Goal: Task Accomplishment & Management: Manage account settings

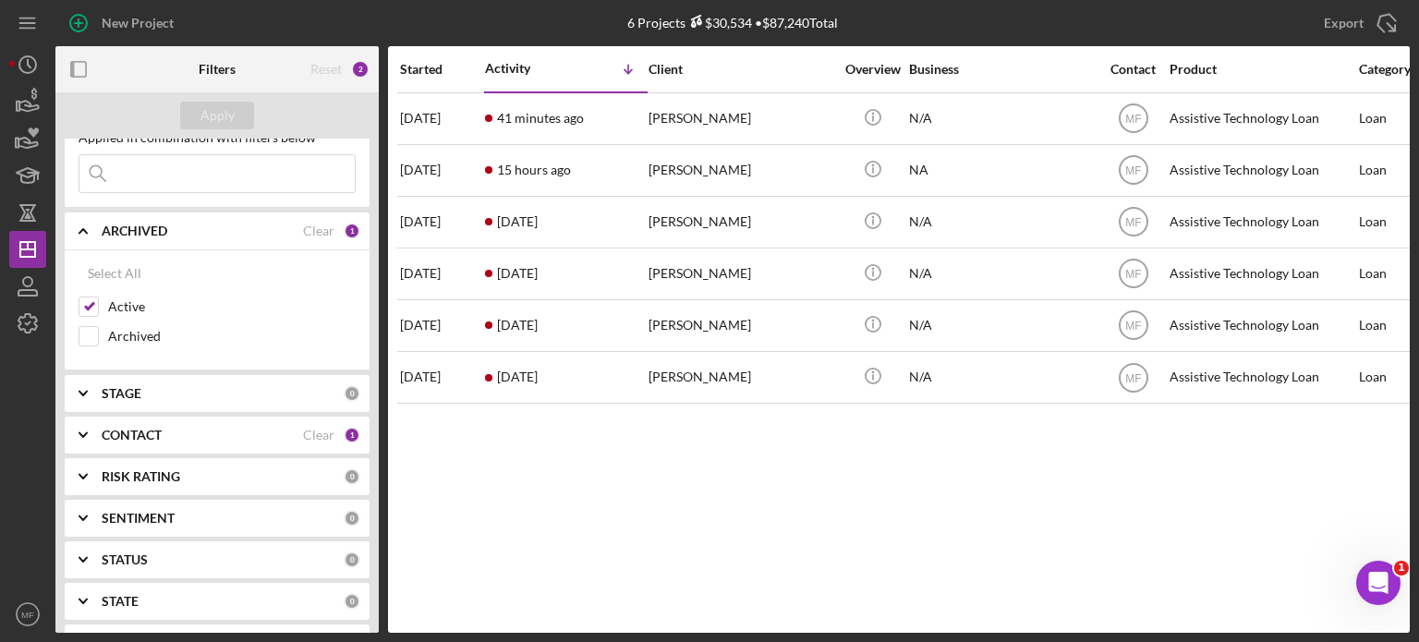
scroll to position [92, 0]
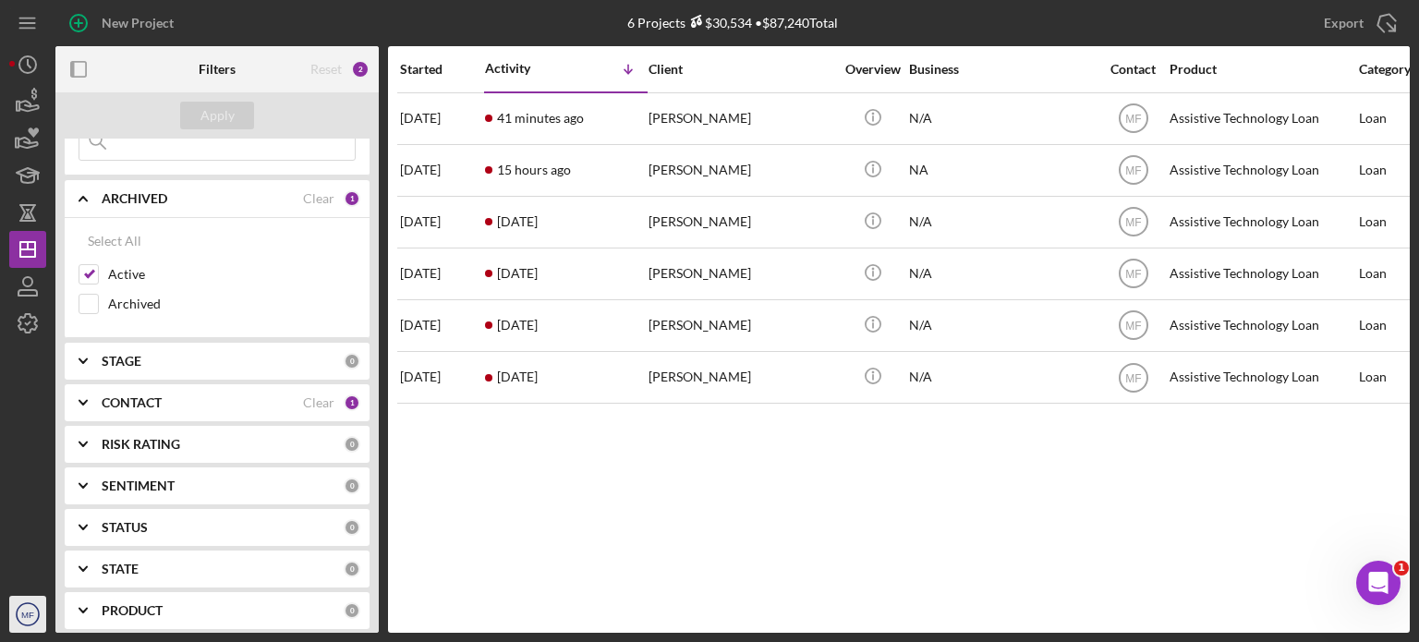
click at [33, 616] on text "MF" at bounding box center [27, 615] width 13 height 10
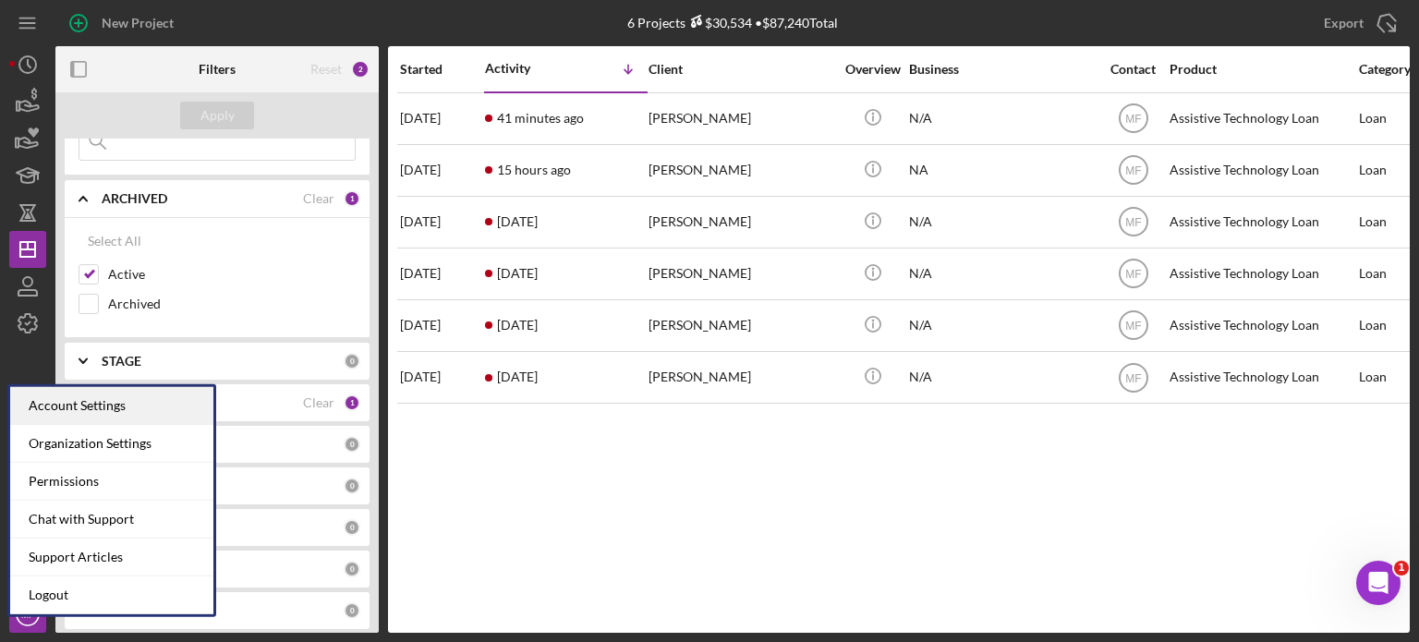
click at [115, 393] on div "Account Settings" at bounding box center [111, 406] width 203 height 38
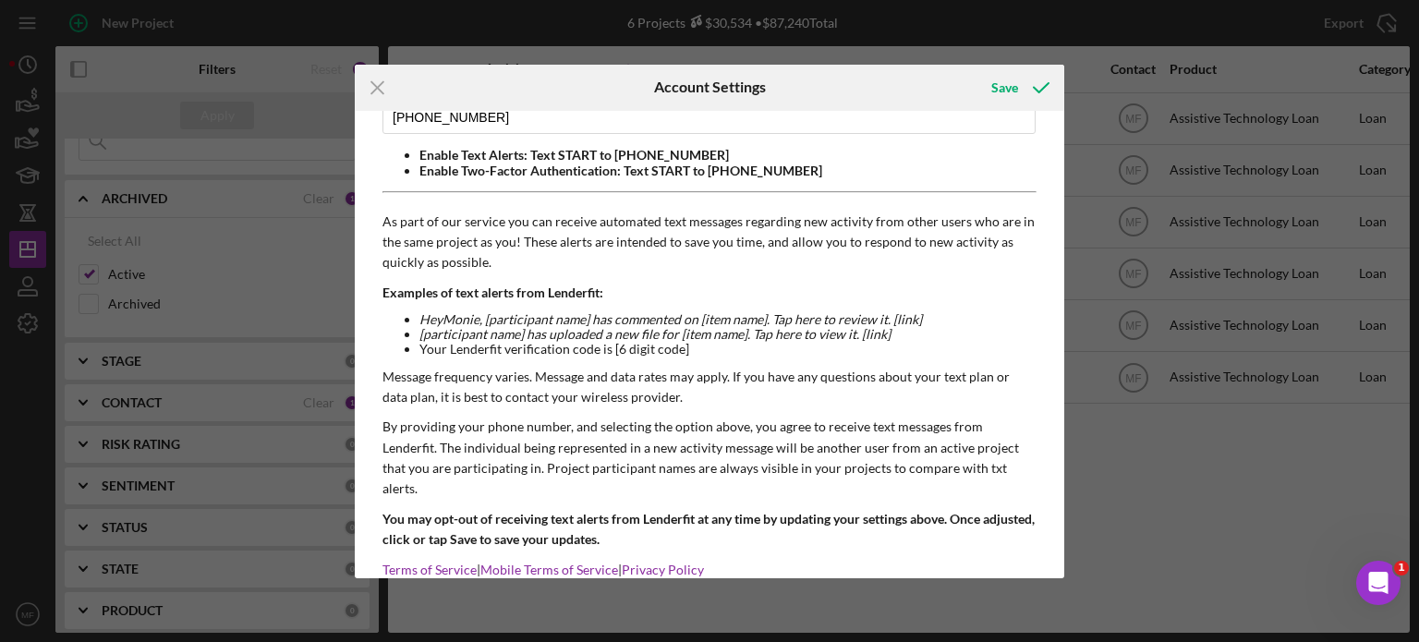
scroll to position [375, 0]
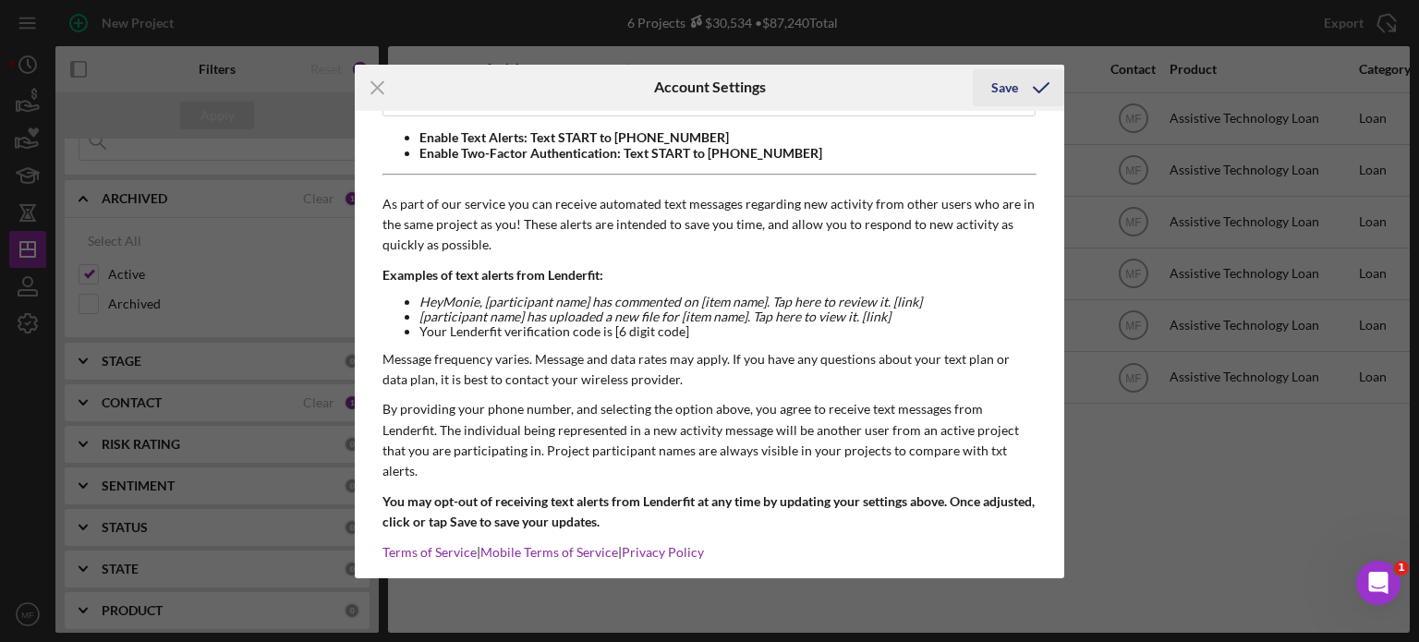
click at [1020, 82] on icon "submit" at bounding box center [1041, 88] width 46 height 46
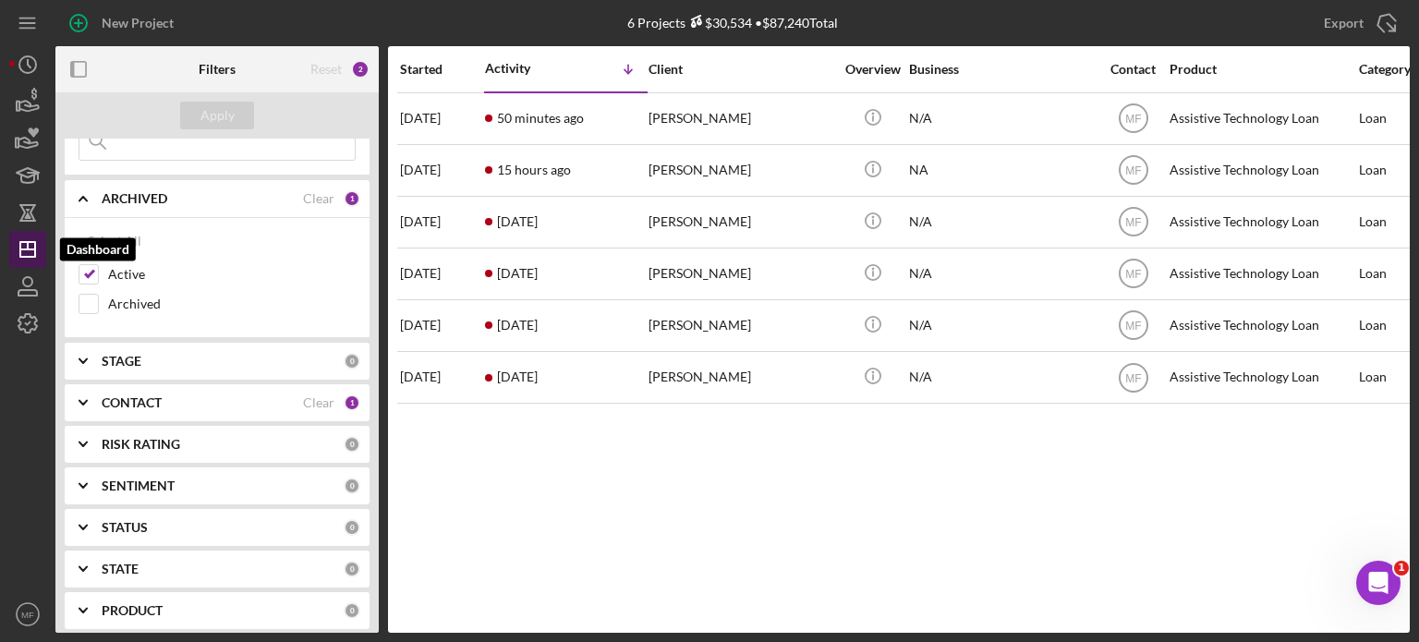
click at [31, 249] on line "button" at bounding box center [27, 249] width 15 height 0
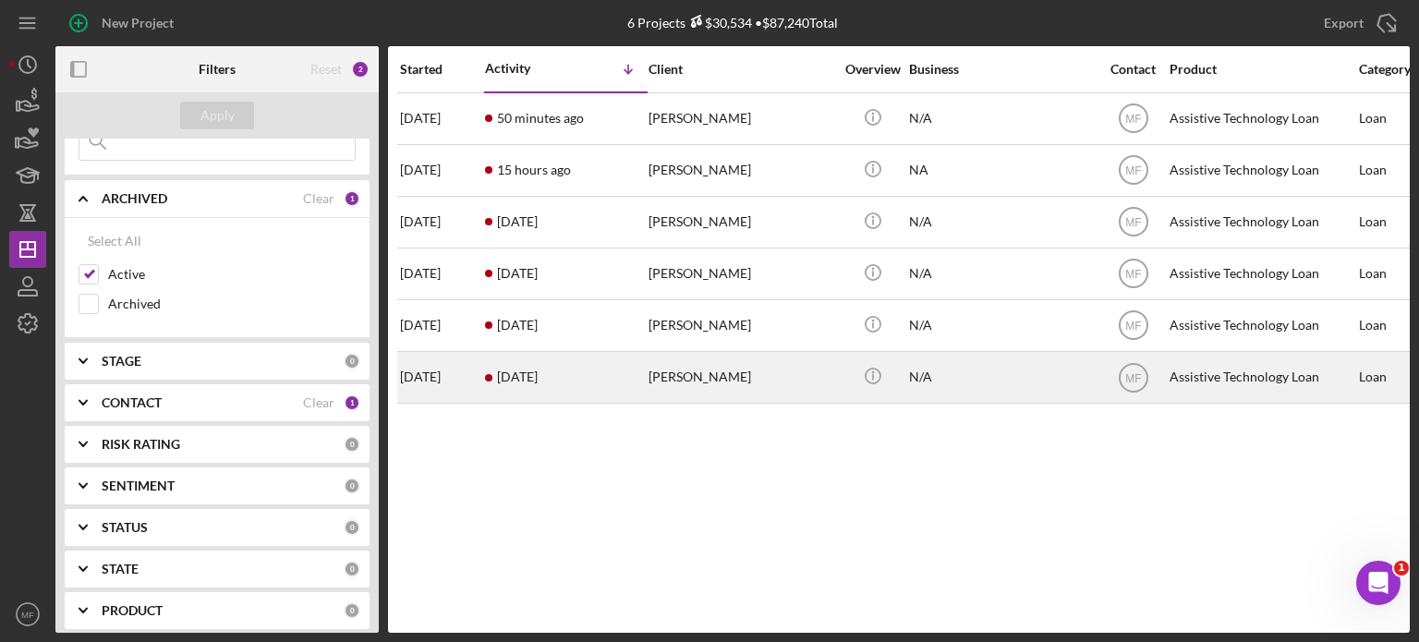
click at [709, 381] on div "[PERSON_NAME]" at bounding box center [741, 377] width 185 height 49
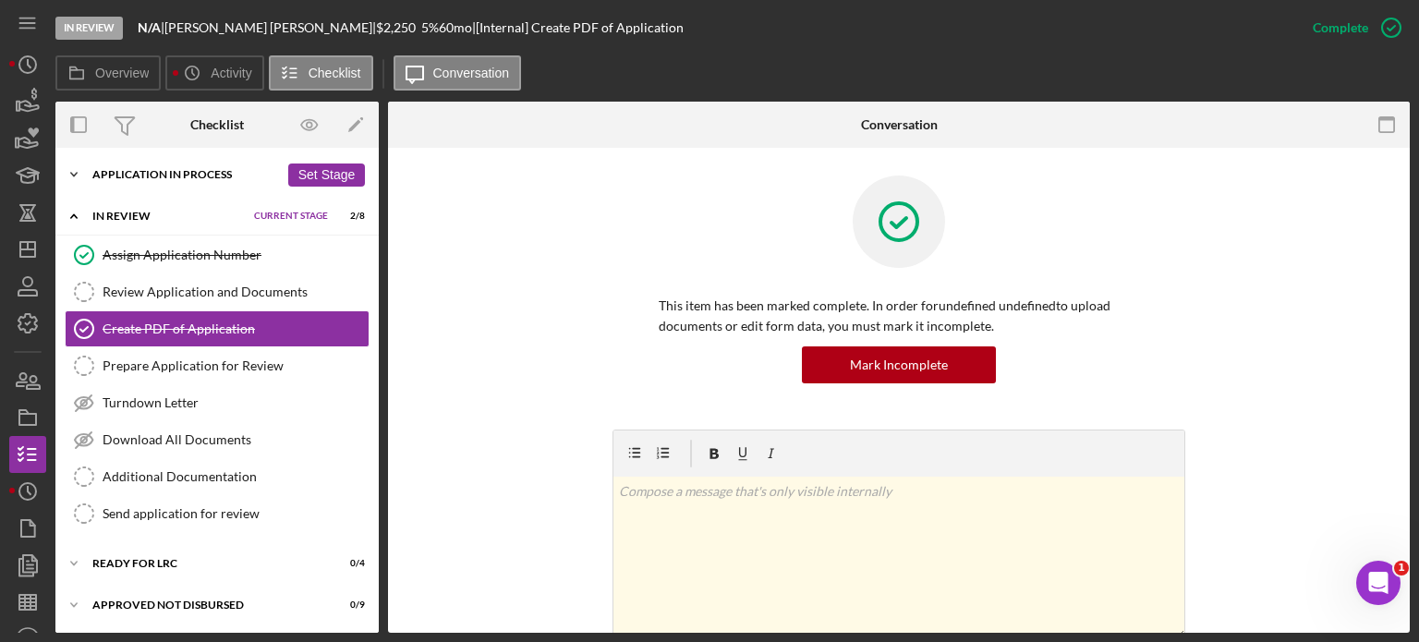
click at [188, 173] on div "Application In Process" at bounding box center [185, 174] width 187 height 11
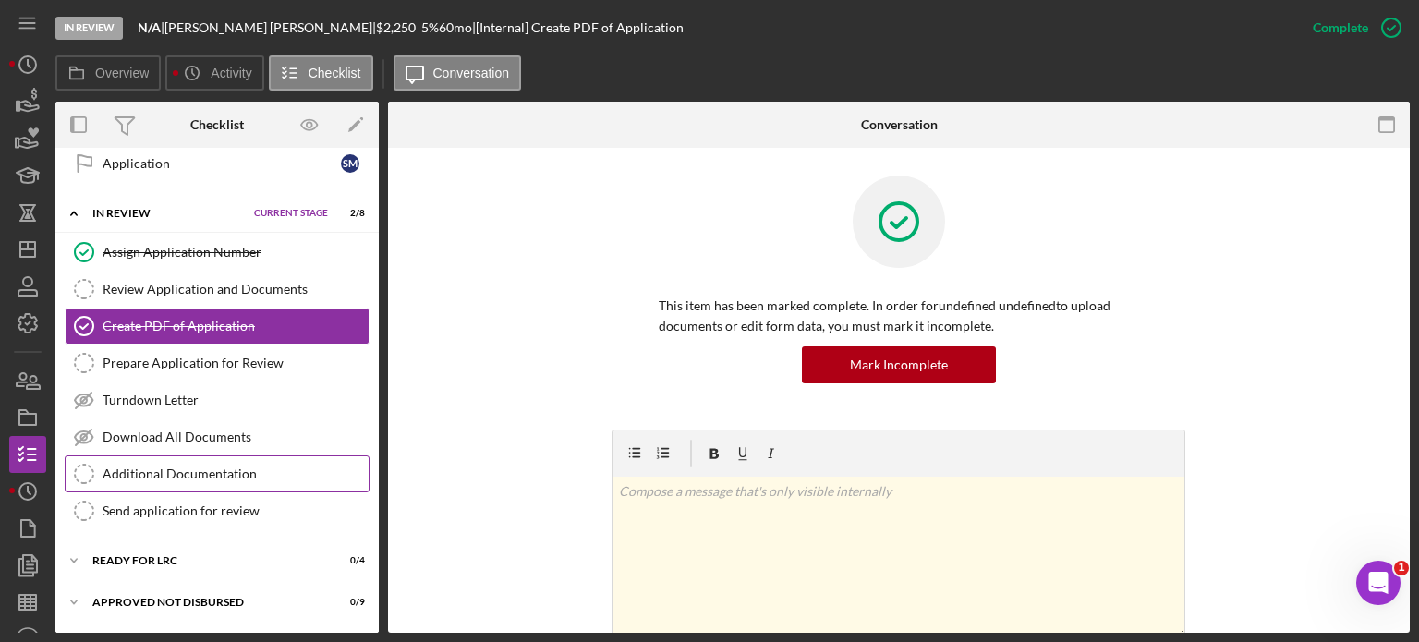
scroll to position [817, 0]
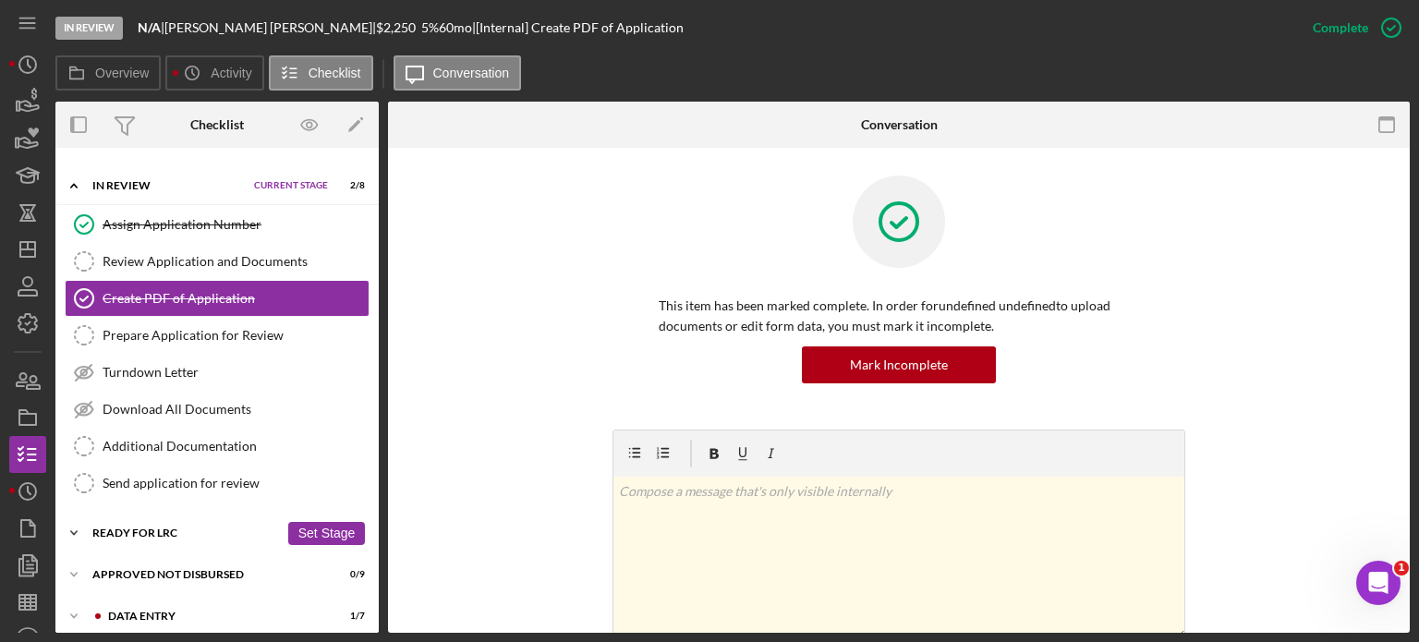
click at [161, 527] on div "Ready for LRC" at bounding box center [185, 532] width 187 height 11
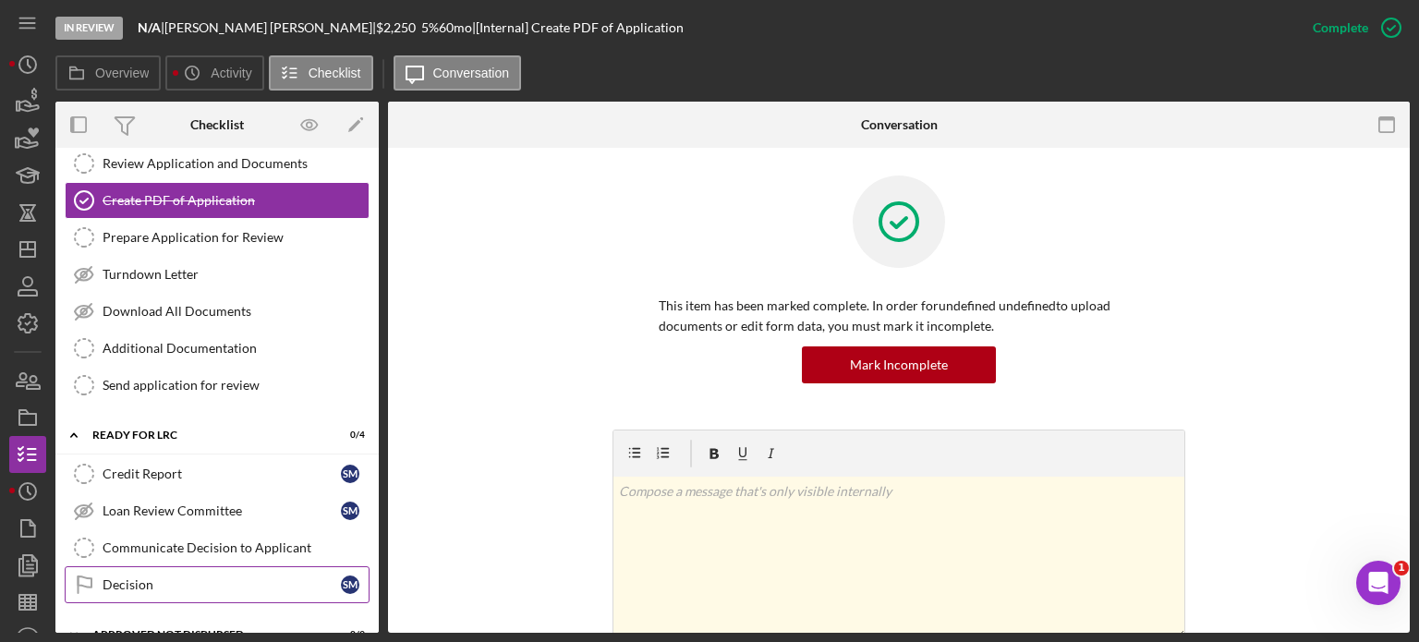
scroll to position [973, 0]
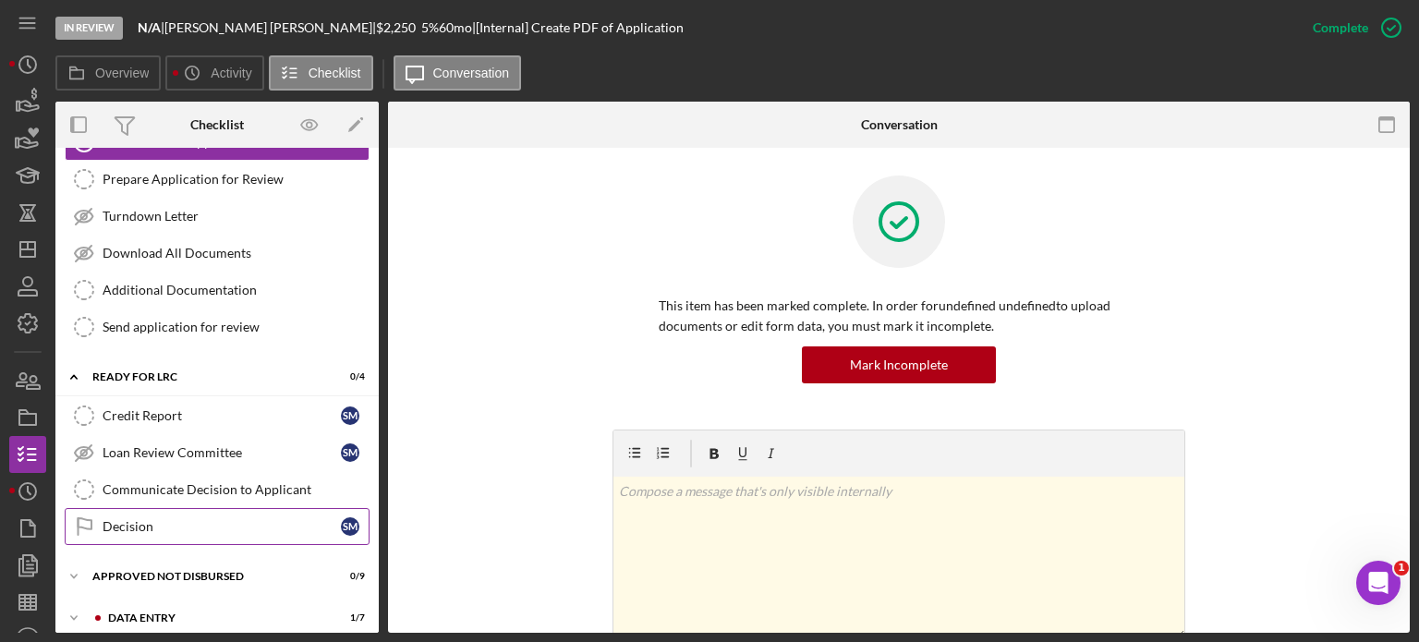
click at [181, 519] on div "Decision" at bounding box center [222, 526] width 238 height 15
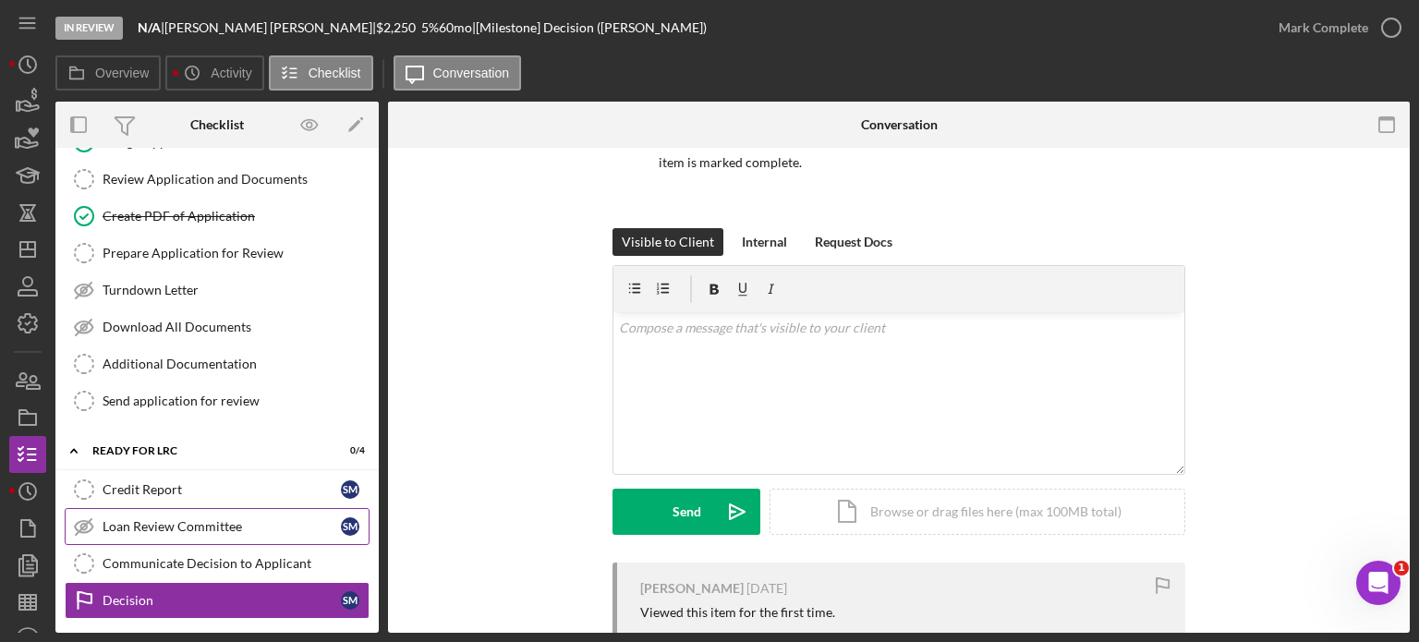
scroll to position [788, 0]
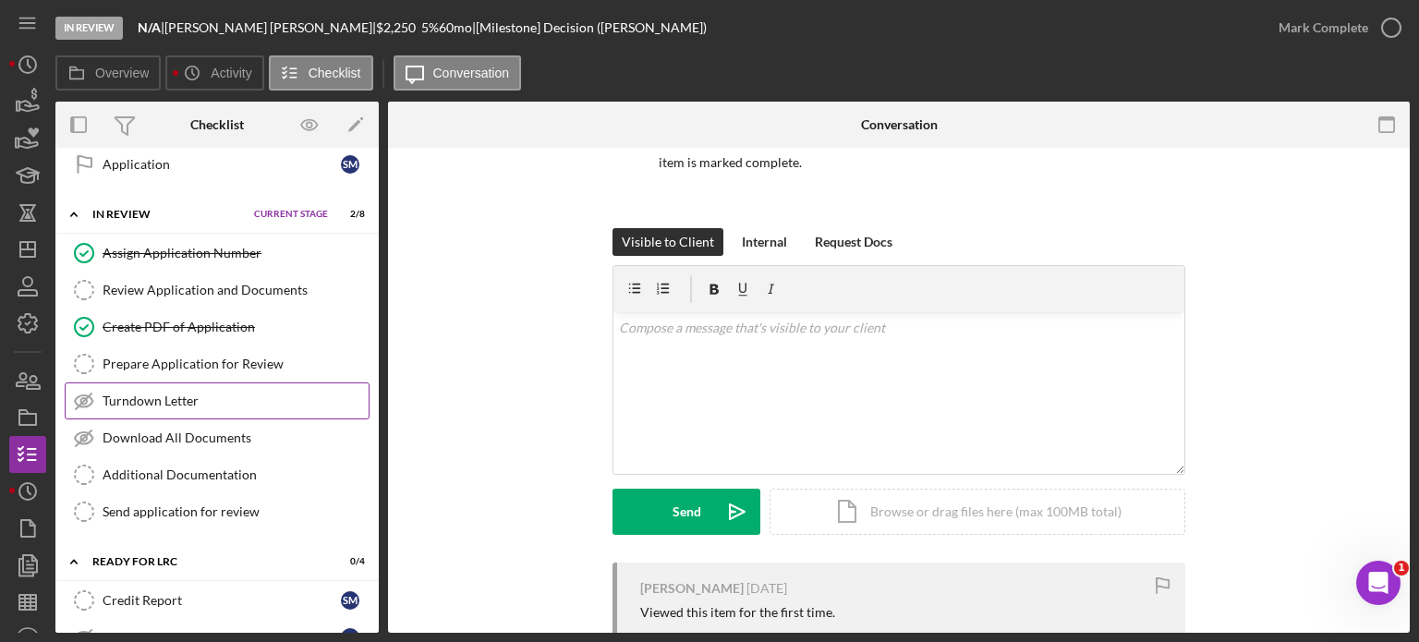
click at [162, 394] on div "Turndown Letter" at bounding box center [236, 401] width 266 height 15
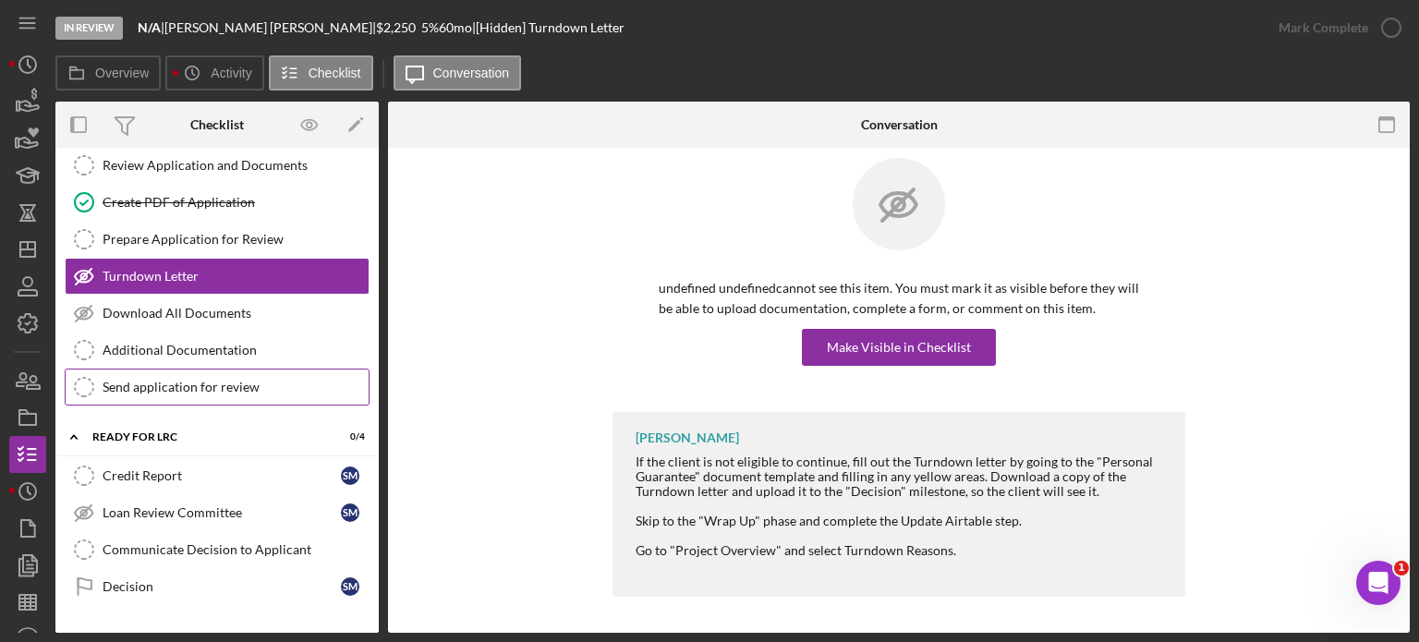
scroll to position [880, 0]
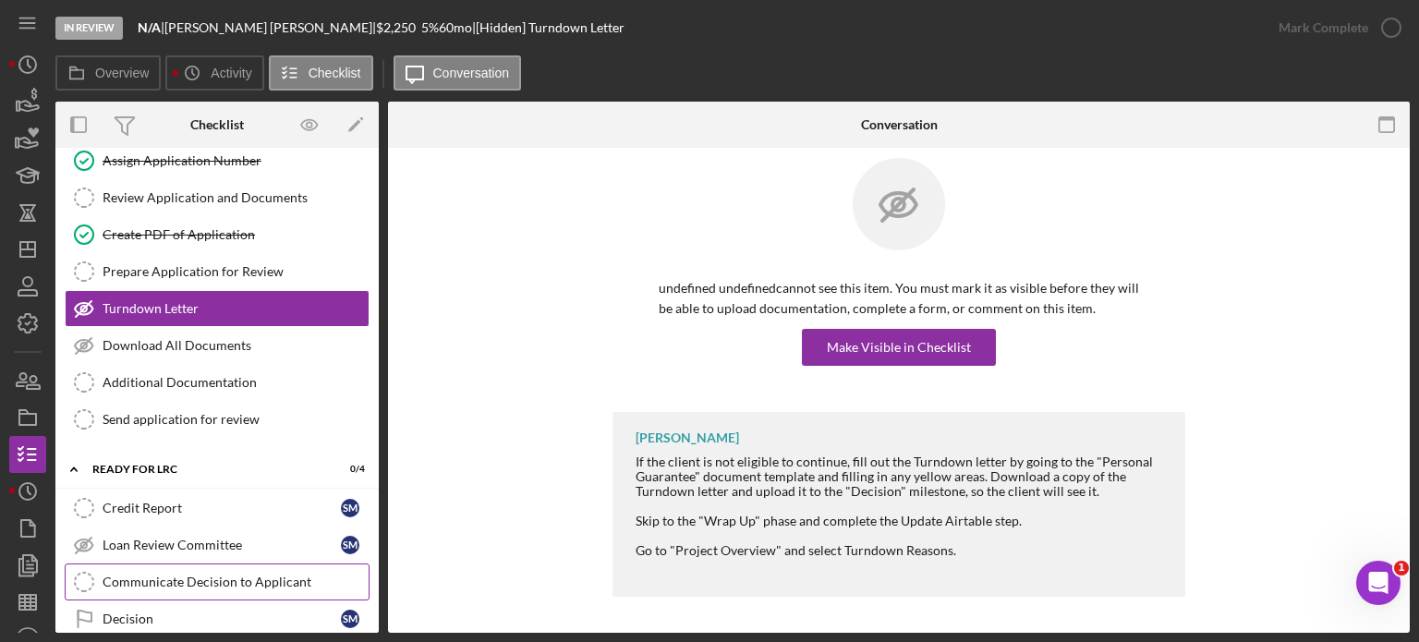
click at [251, 575] on div "Communicate Decision to Applicant" at bounding box center [236, 582] width 266 height 15
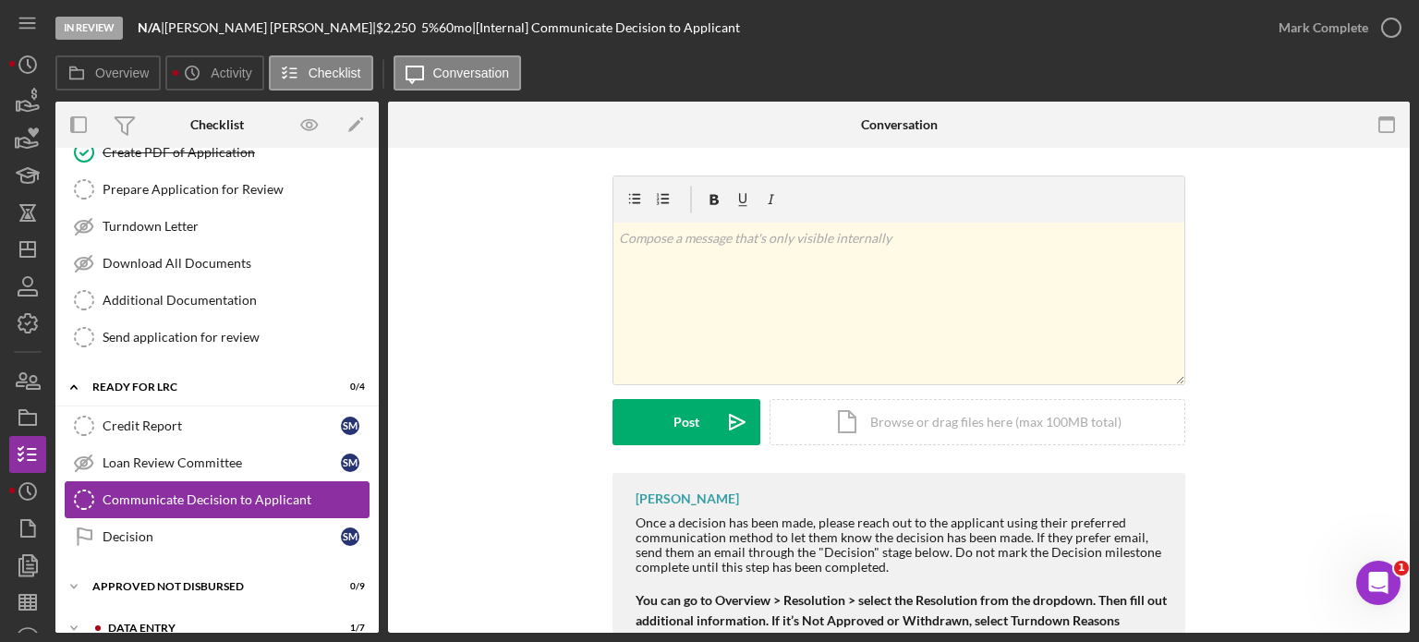
scroll to position [973, 0]
